Goal: Task Accomplishment & Management: Manage account settings

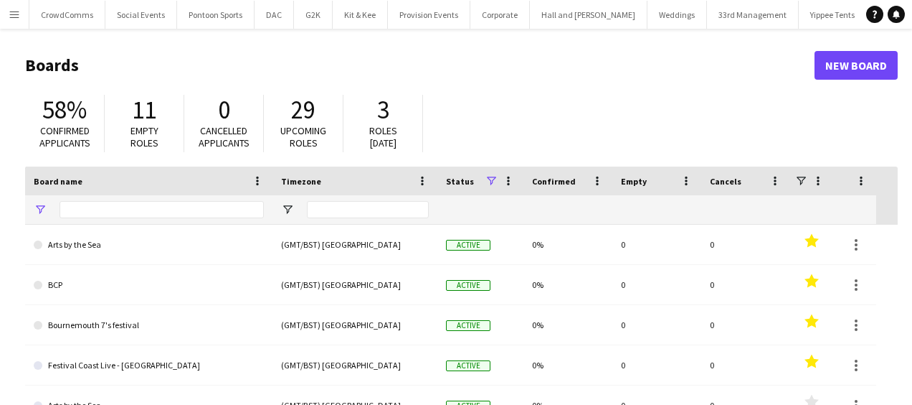
type input "*"
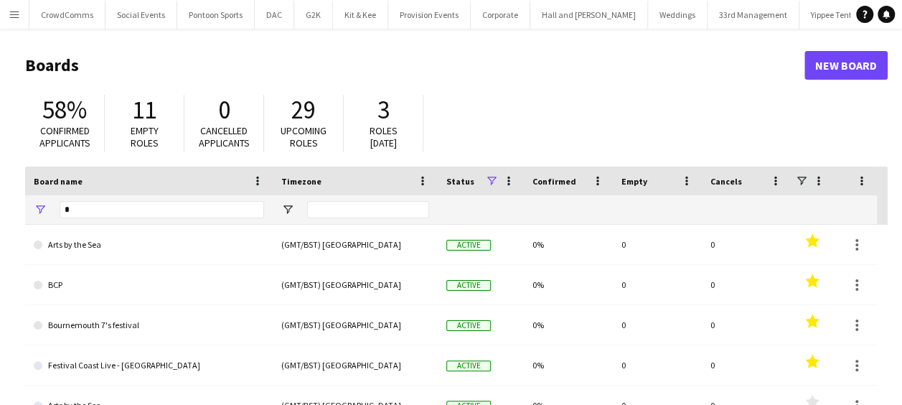
click at [20, 17] on button "Menu" at bounding box center [14, 14] width 29 height 29
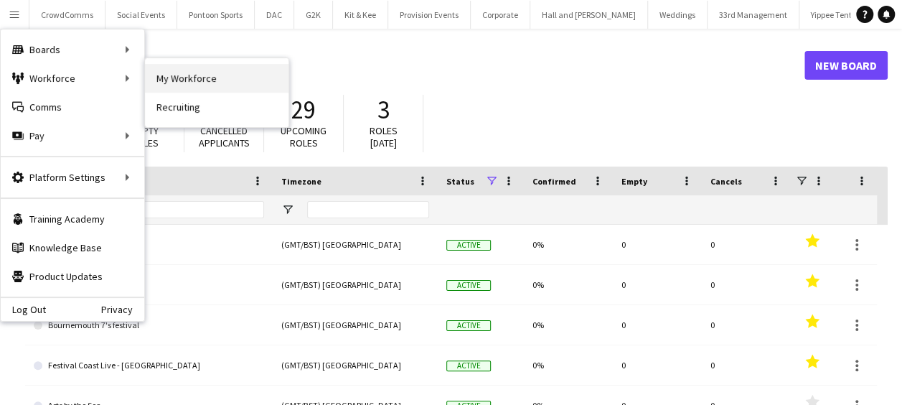
click at [156, 79] on link "My Workforce" at bounding box center [216, 78] width 143 height 29
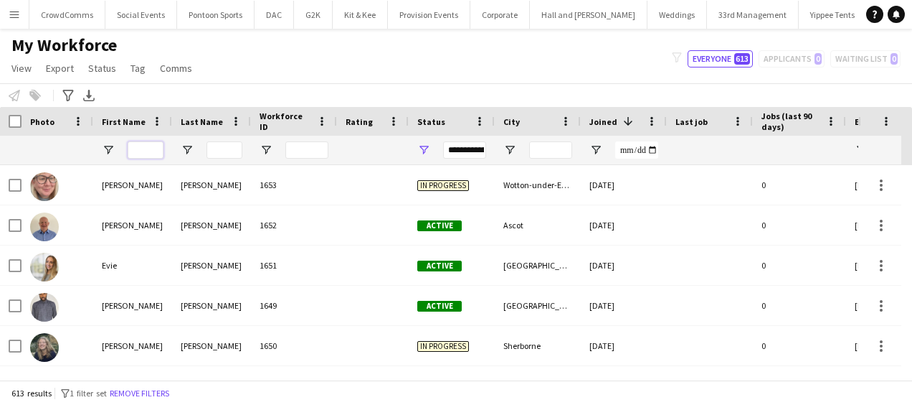
click at [145, 151] on input "First Name Filter Input" at bounding box center [146, 149] width 36 height 17
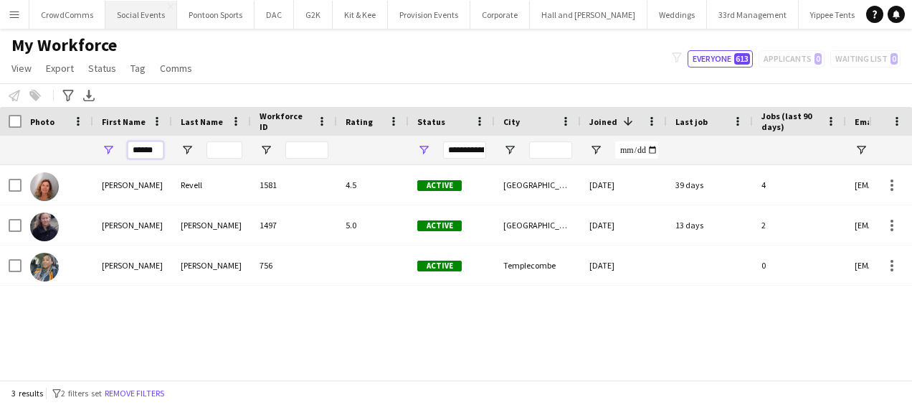
type input "******"
click at [17, 17] on app-icon "Menu" at bounding box center [14, 14] width 11 height 11
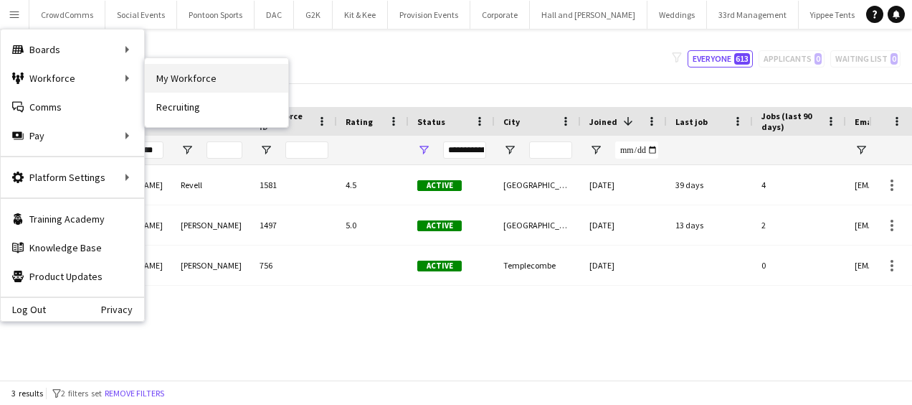
click at [181, 77] on link "My Workforce" at bounding box center [216, 78] width 143 height 29
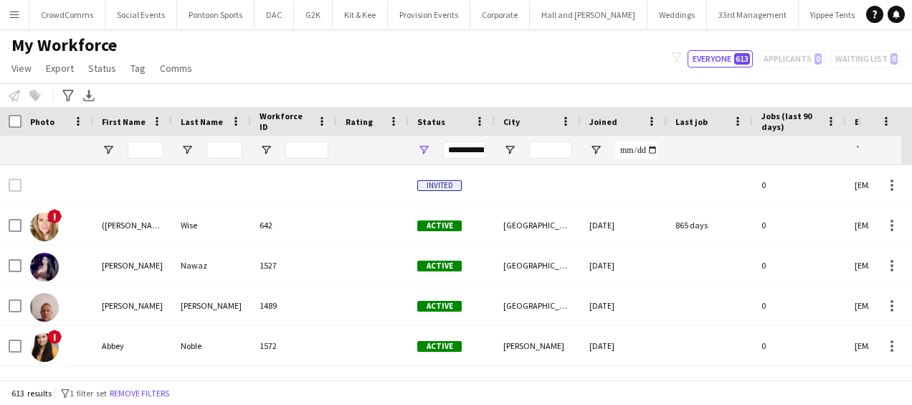
type input "******"
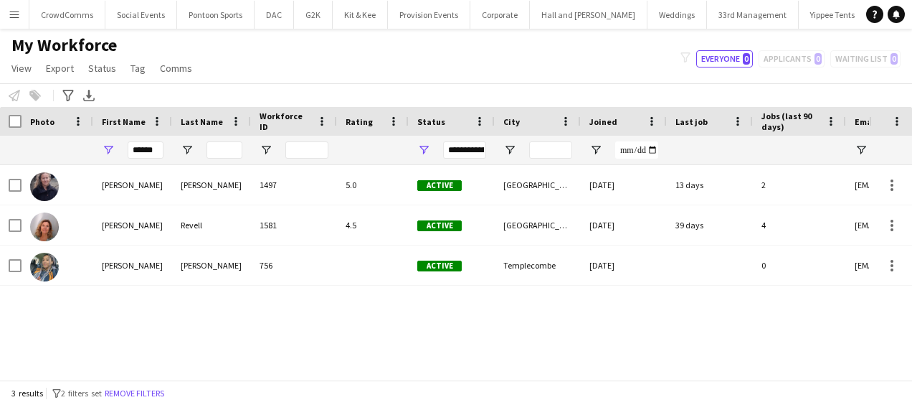
click at [13, 17] on app-icon "Menu" at bounding box center [14, 14] width 11 height 11
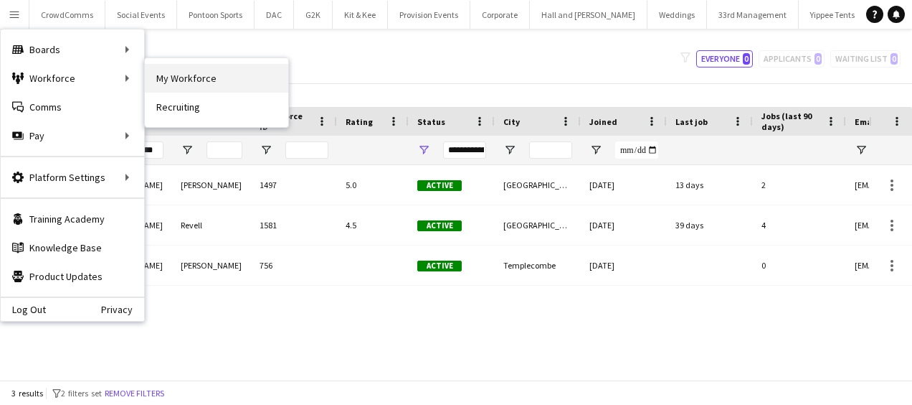
click at [162, 82] on link "My Workforce" at bounding box center [216, 78] width 143 height 29
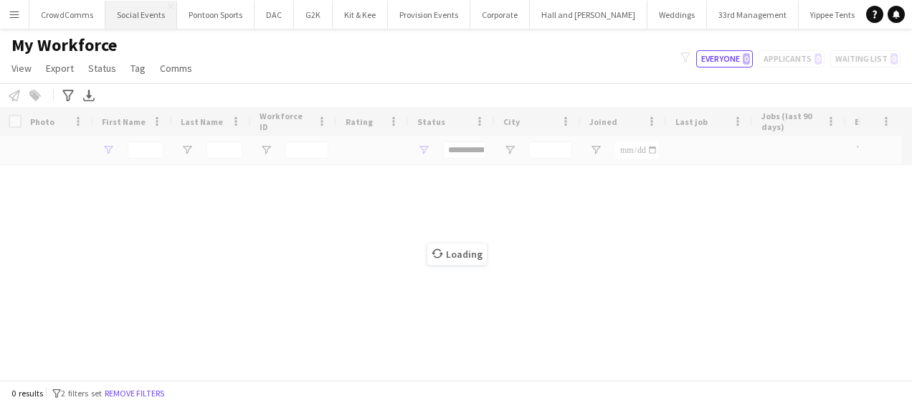
type input "******"
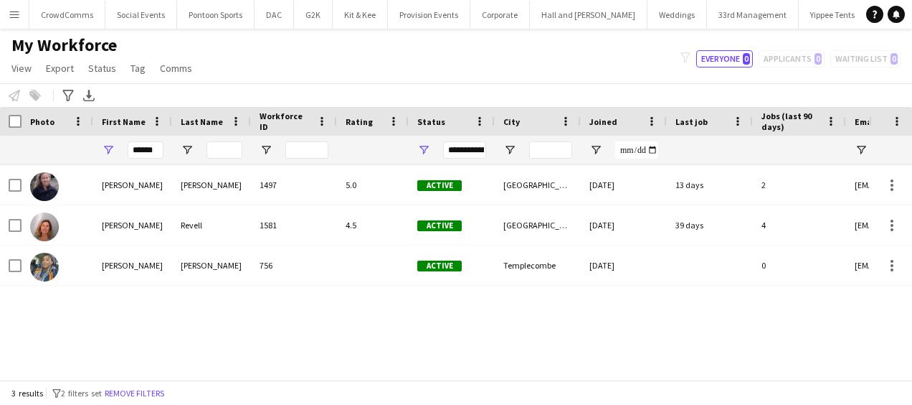
click at [16, 11] on app-icon "Menu" at bounding box center [14, 14] width 11 height 11
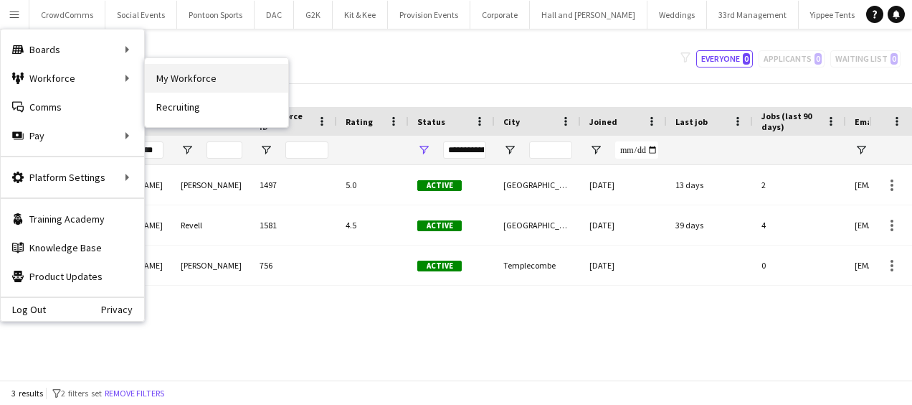
click at [180, 77] on link "My Workforce" at bounding box center [216, 78] width 143 height 29
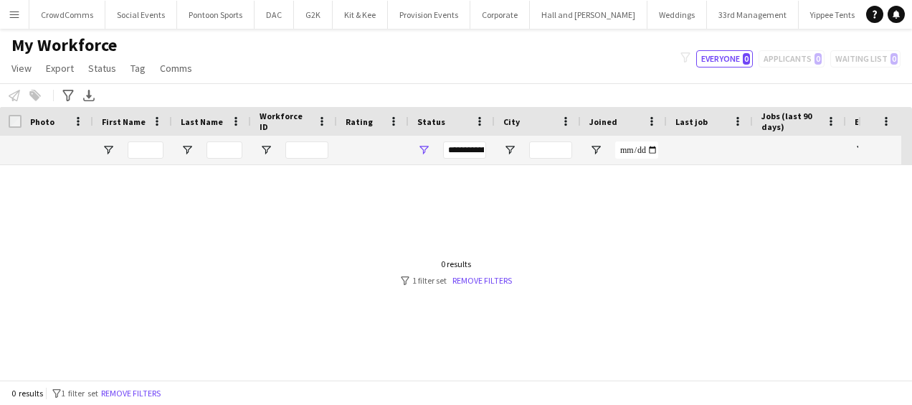
type input "******"
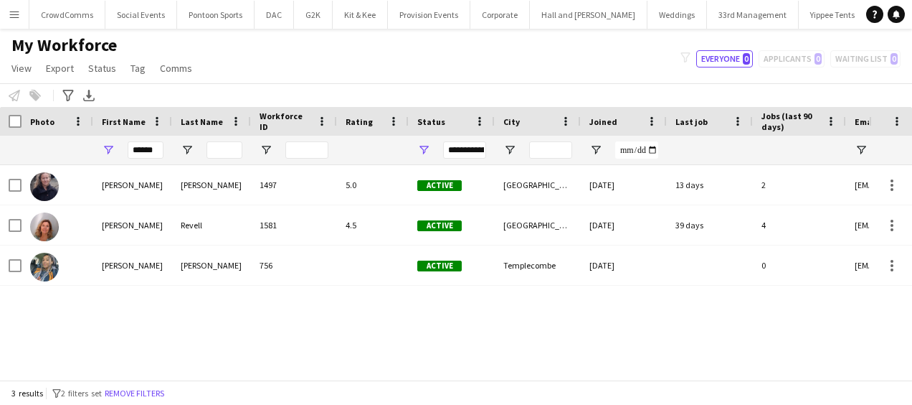
click at [16, 11] on app-icon "Menu" at bounding box center [14, 14] width 11 height 11
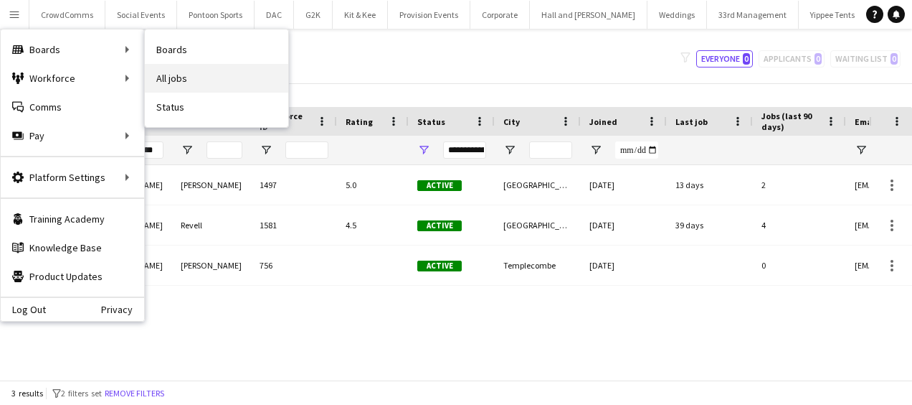
click at [157, 75] on link "All jobs" at bounding box center [216, 78] width 143 height 29
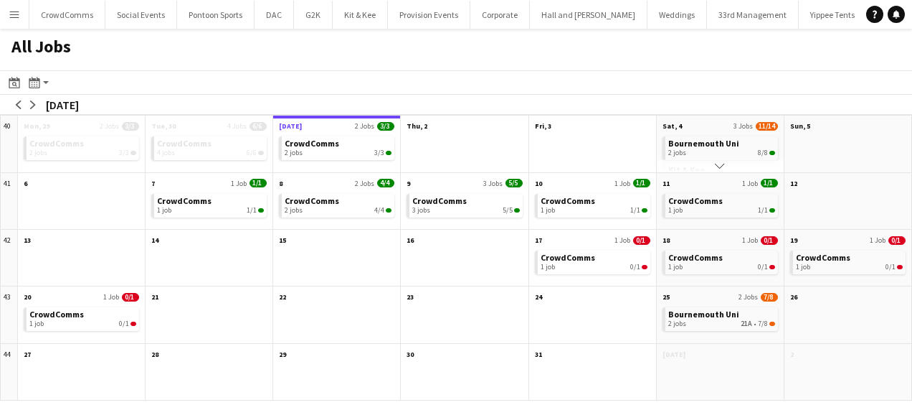
click at [722, 167] on app-icon "Scroll down" at bounding box center [720, 166] width 10 height 10
click at [719, 153] on app-month-view-brief-board "Kit & Kee 1 job 8A • 3/6" at bounding box center [720, 145] width 115 height 24
click at [719, 153] on div "1 job 8A • 3/6" at bounding box center [721, 149] width 107 height 9
click at [880, 11] on span "1" at bounding box center [882, 8] width 6 height 9
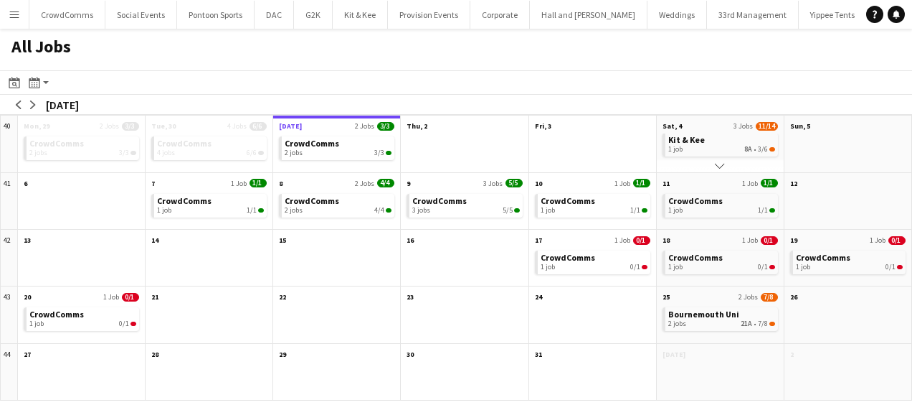
click at [459, 36] on div "All Jobs" at bounding box center [456, 50] width 912 height 42
click at [10, 14] on app-icon "Menu" at bounding box center [14, 14] width 11 height 11
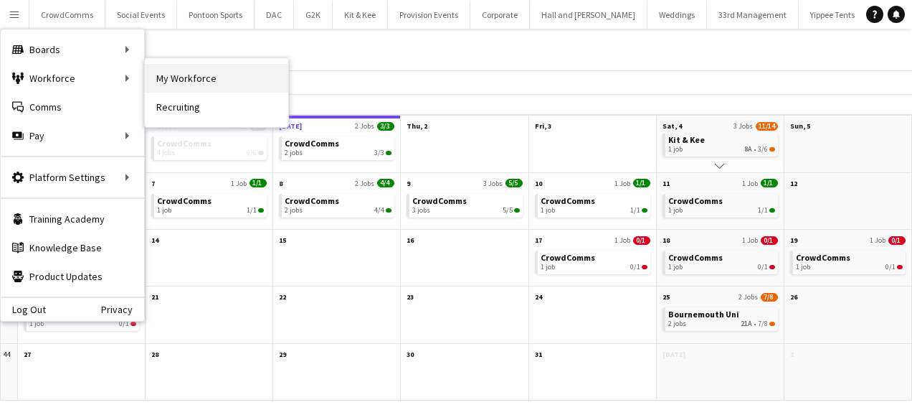
click at [160, 76] on link "My Workforce" at bounding box center [216, 78] width 143 height 29
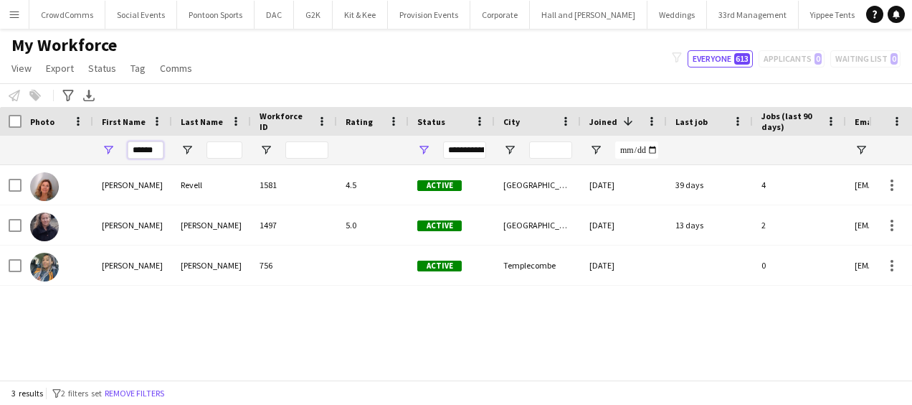
click at [158, 149] on input "******" at bounding box center [146, 149] width 36 height 17
type input "*"
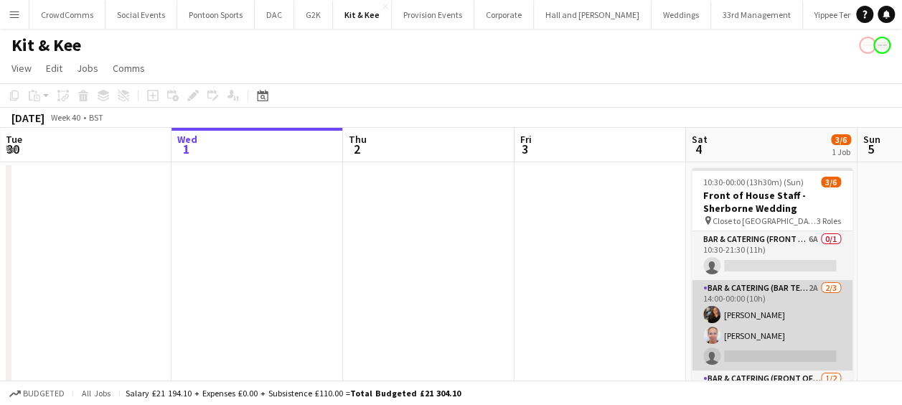
click at [738, 341] on app-card-role "Bar & Catering (Bar Tender) 2A 2/3 14:00-00:00 (10h) Annie Hutchings Victoria C…" at bounding box center [771, 325] width 161 height 90
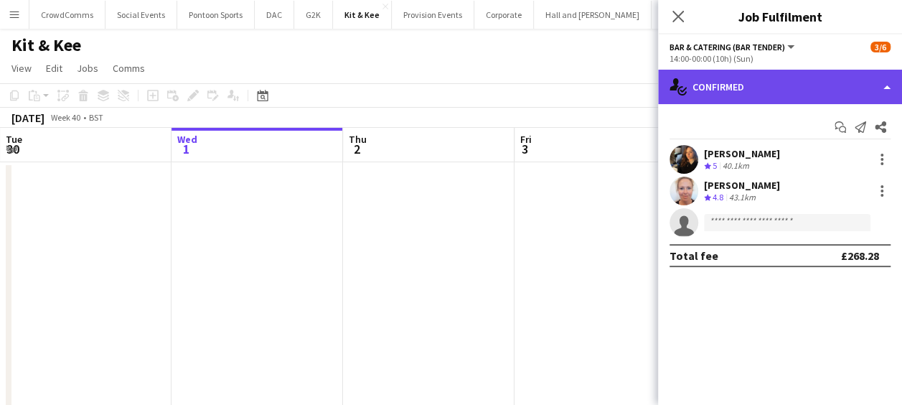
click at [812, 92] on div "single-neutral-actions-check-2 Confirmed" at bounding box center [780, 87] width 244 height 34
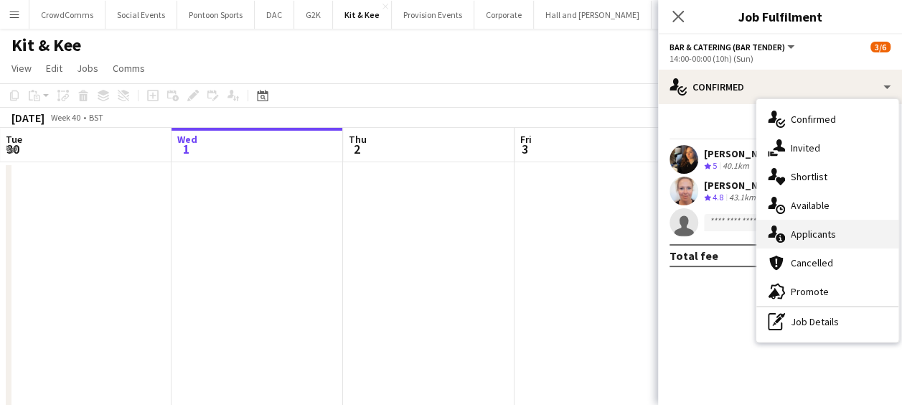
click at [815, 232] on span "Applicants" at bounding box center [812, 233] width 45 height 13
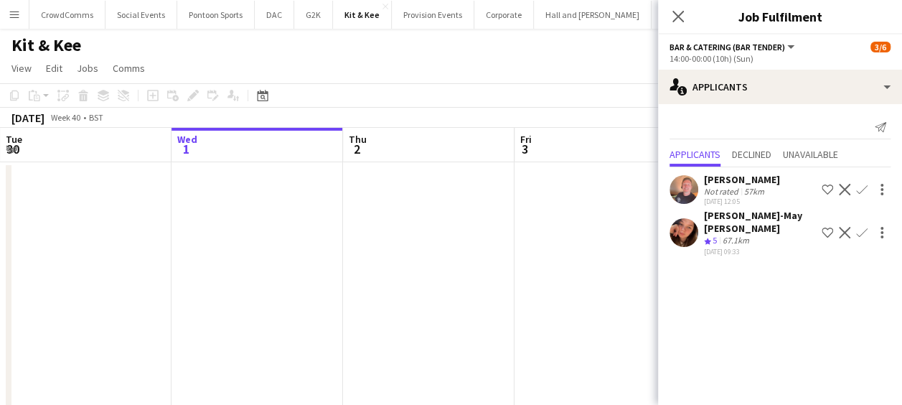
click at [786, 217] on div "Jessica-May Sheppard" at bounding box center [760, 222] width 112 height 26
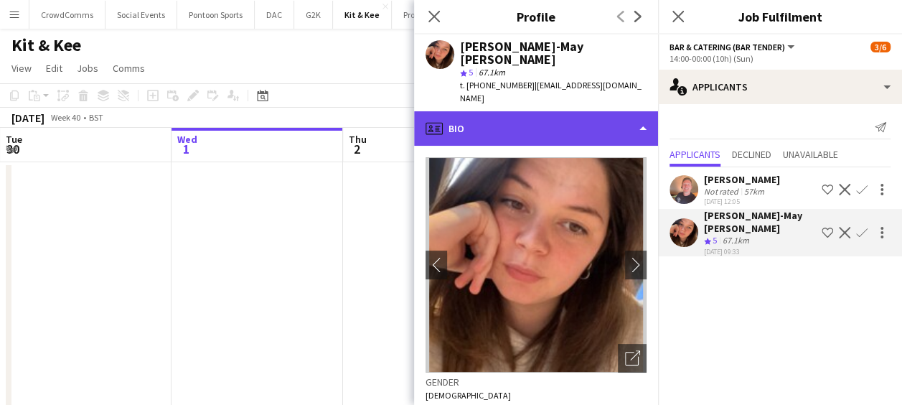
click at [603, 118] on div "profile Bio" at bounding box center [536, 128] width 244 height 34
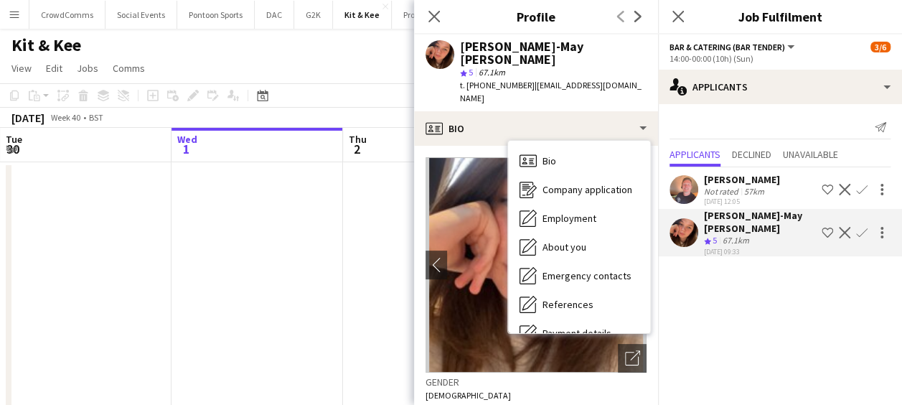
drag, startPoint x: 649, startPoint y: 207, endPoint x: 382, endPoint y: 257, distance: 272.1
click at [382, 257] on app-date-cell at bounding box center [428, 285] width 171 height 247
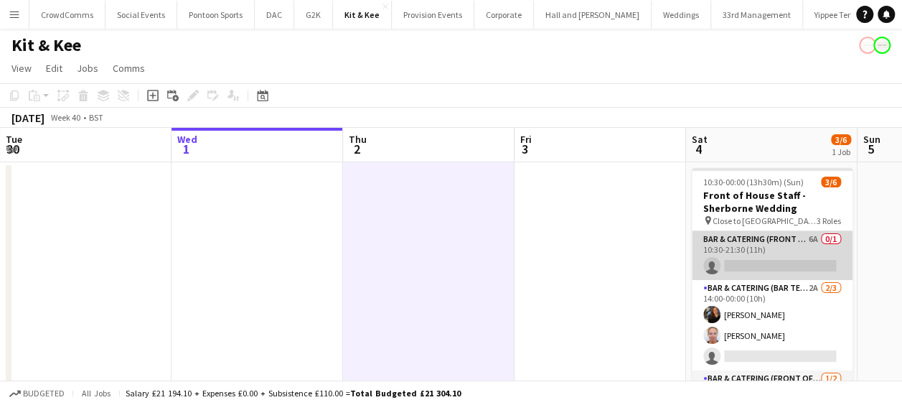
click at [760, 269] on app-card-role "Bar & Catering (Front of House) 6A 0/1 10:30-21:30 (11h) single-neutral-actions" at bounding box center [771, 255] width 161 height 49
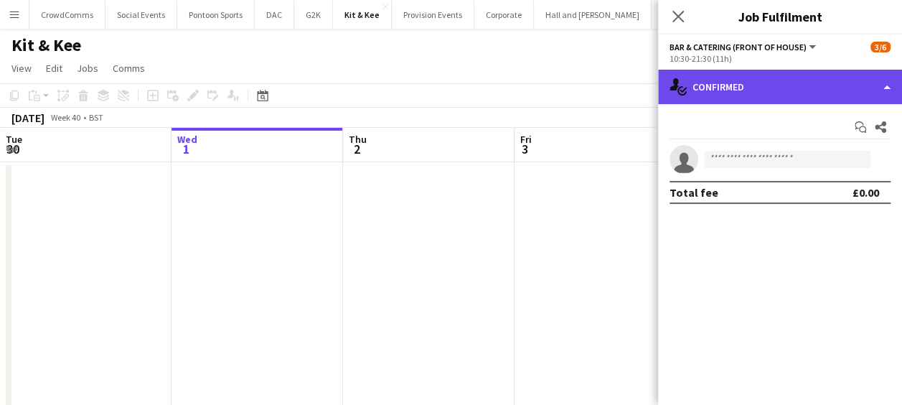
click at [774, 79] on div "single-neutral-actions-check-2 Confirmed" at bounding box center [780, 87] width 244 height 34
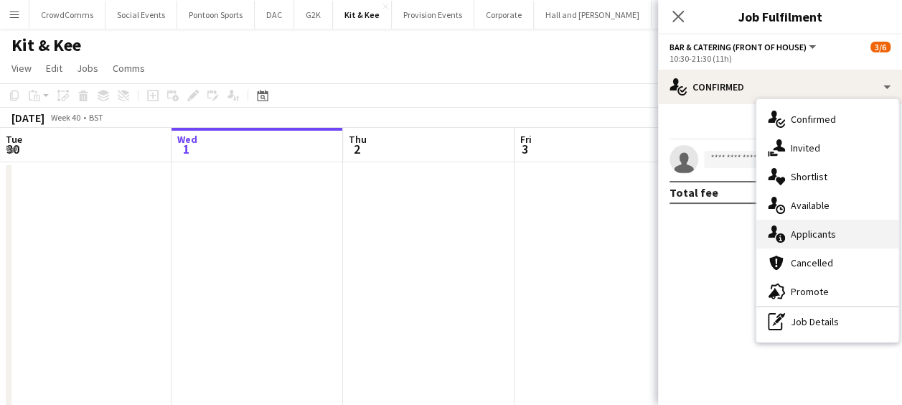
click at [826, 238] on span "Applicants" at bounding box center [812, 233] width 45 height 13
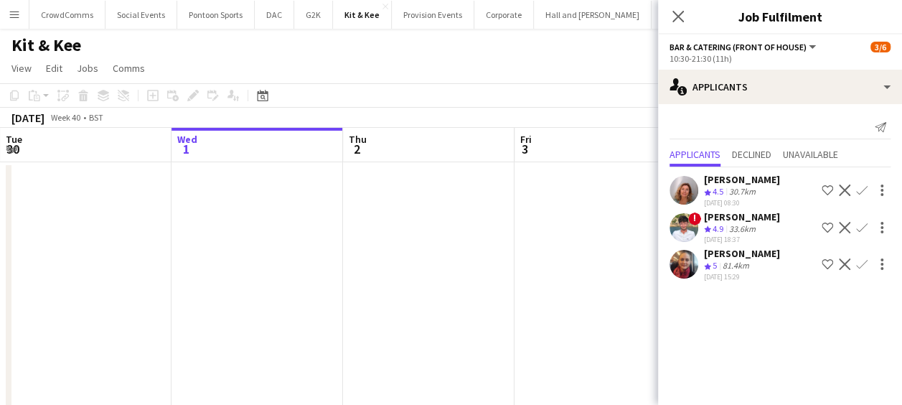
click at [756, 179] on div "Rachel Revell" at bounding box center [742, 179] width 76 height 13
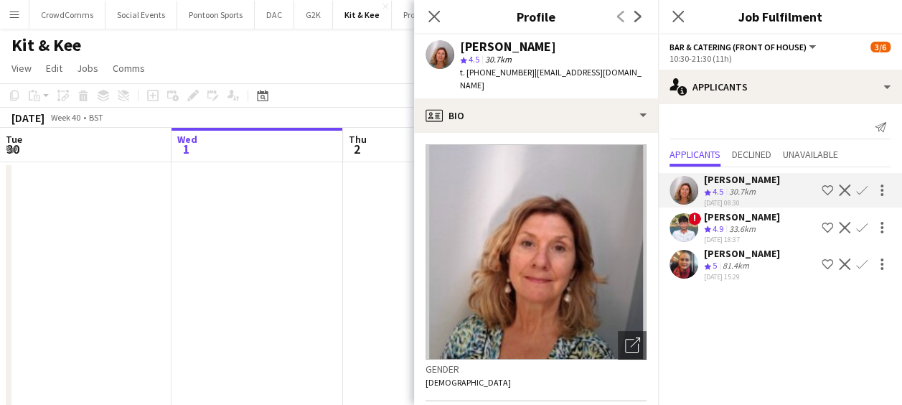
click at [737, 219] on div "Dean Thomas" at bounding box center [742, 216] width 76 height 13
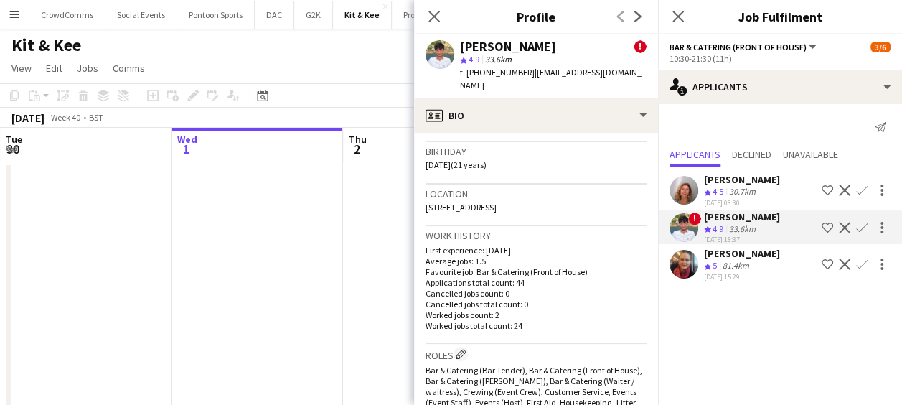
scroll to position [459, 0]
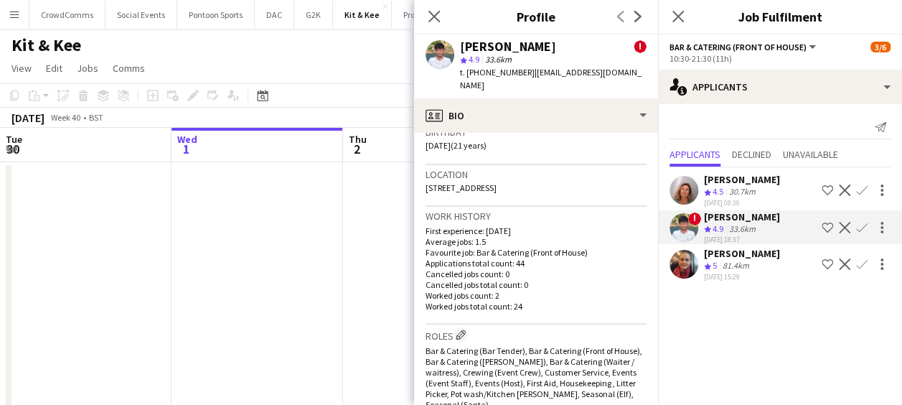
click at [714, 251] on div "Lucy Buxton" at bounding box center [742, 253] width 76 height 13
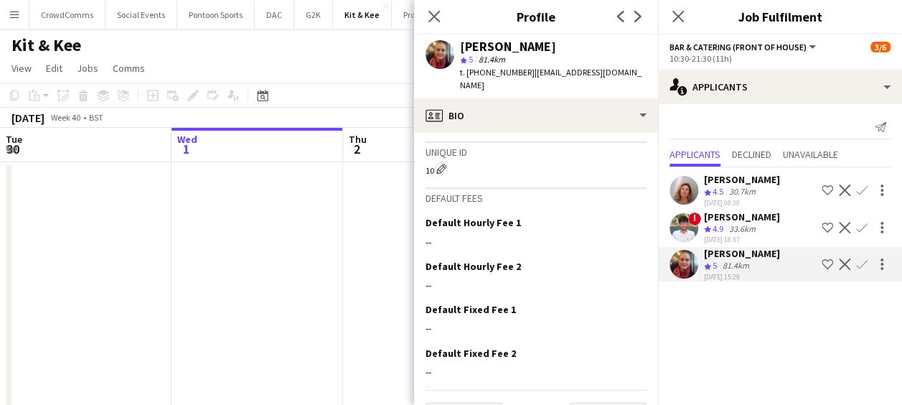
scroll to position [65, 0]
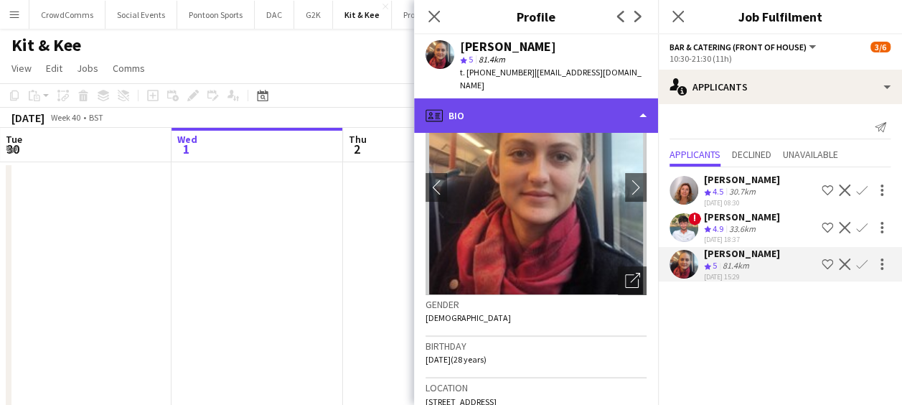
click at [625, 103] on div "profile Bio" at bounding box center [536, 115] width 244 height 34
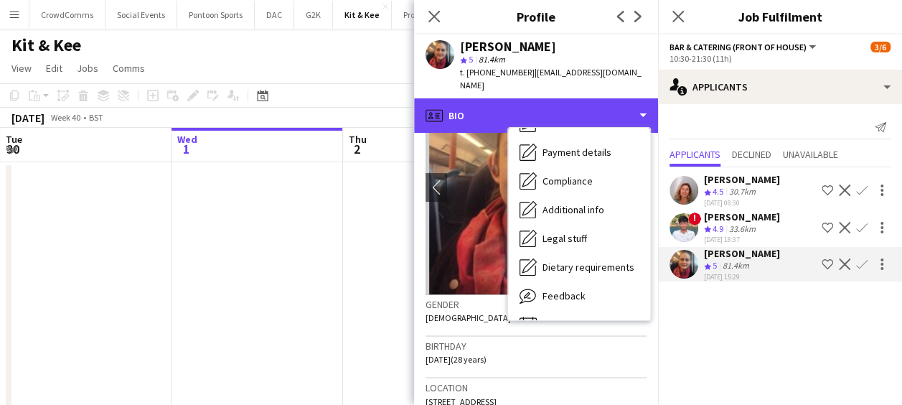
scroll to position [192, 0]
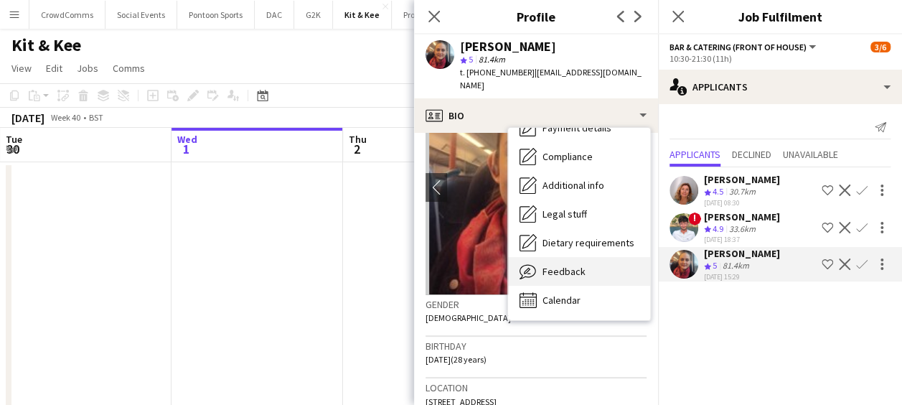
click at [556, 265] on span "Feedback" at bounding box center [563, 271] width 43 height 13
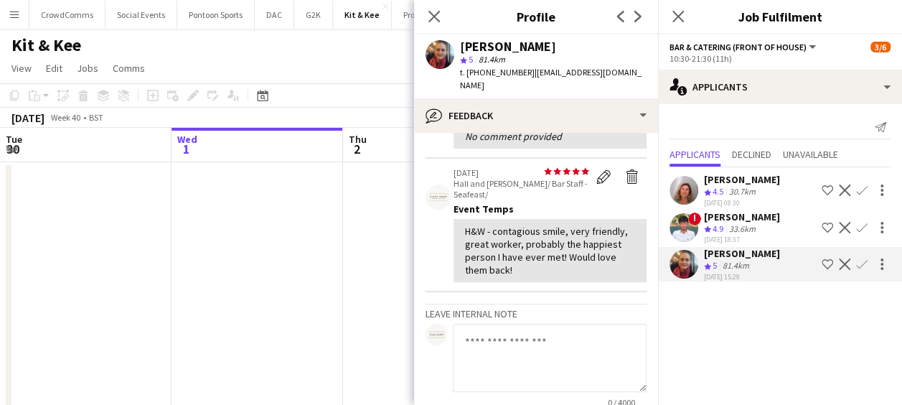
scroll to position [218, 0]
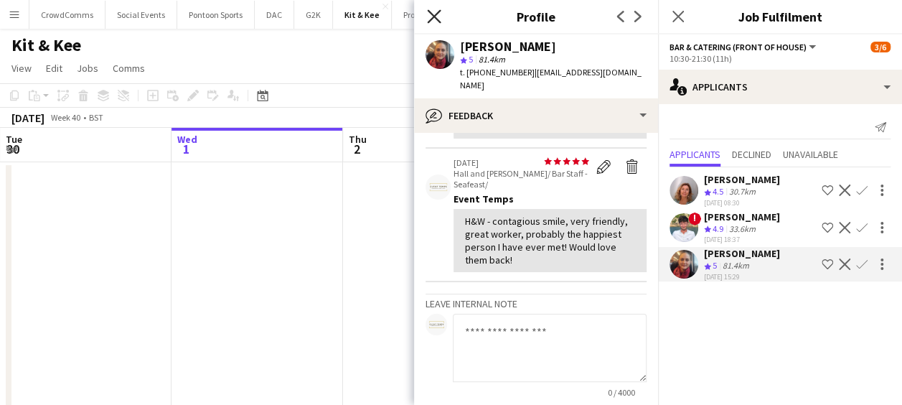
click at [430, 19] on icon "Close pop-in" at bounding box center [434, 16] width 14 height 14
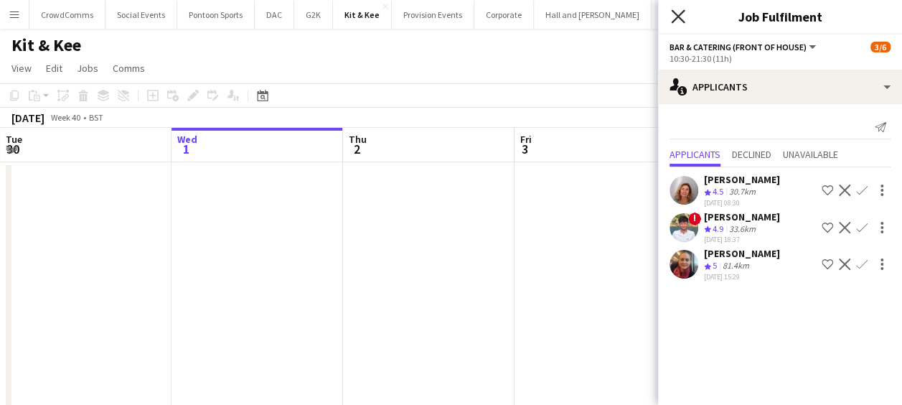
click at [678, 11] on icon "Close pop-in" at bounding box center [678, 16] width 14 height 14
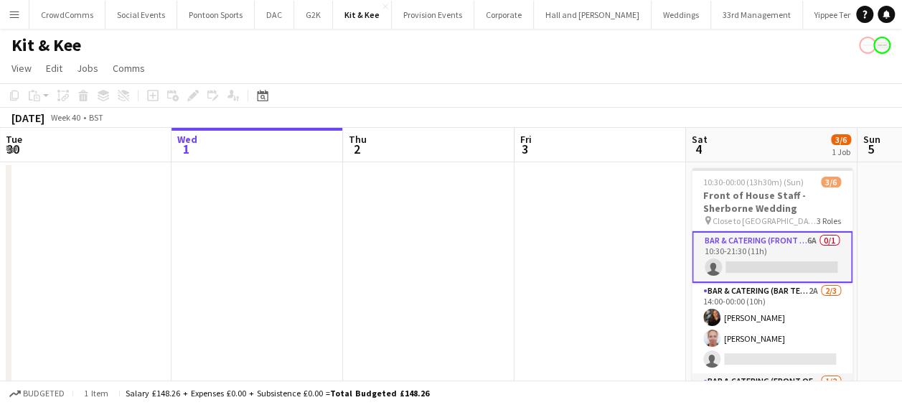
drag, startPoint x: 768, startPoint y: 207, endPoint x: 434, endPoint y: 67, distance: 362.3
click at [434, 67] on app-page-menu "View Day view expanded Day view collapsed Month view Date picker Jump to today …" at bounding box center [451, 69] width 902 height 27
